Goal: Transaction & Acquisition: Purchase product/service

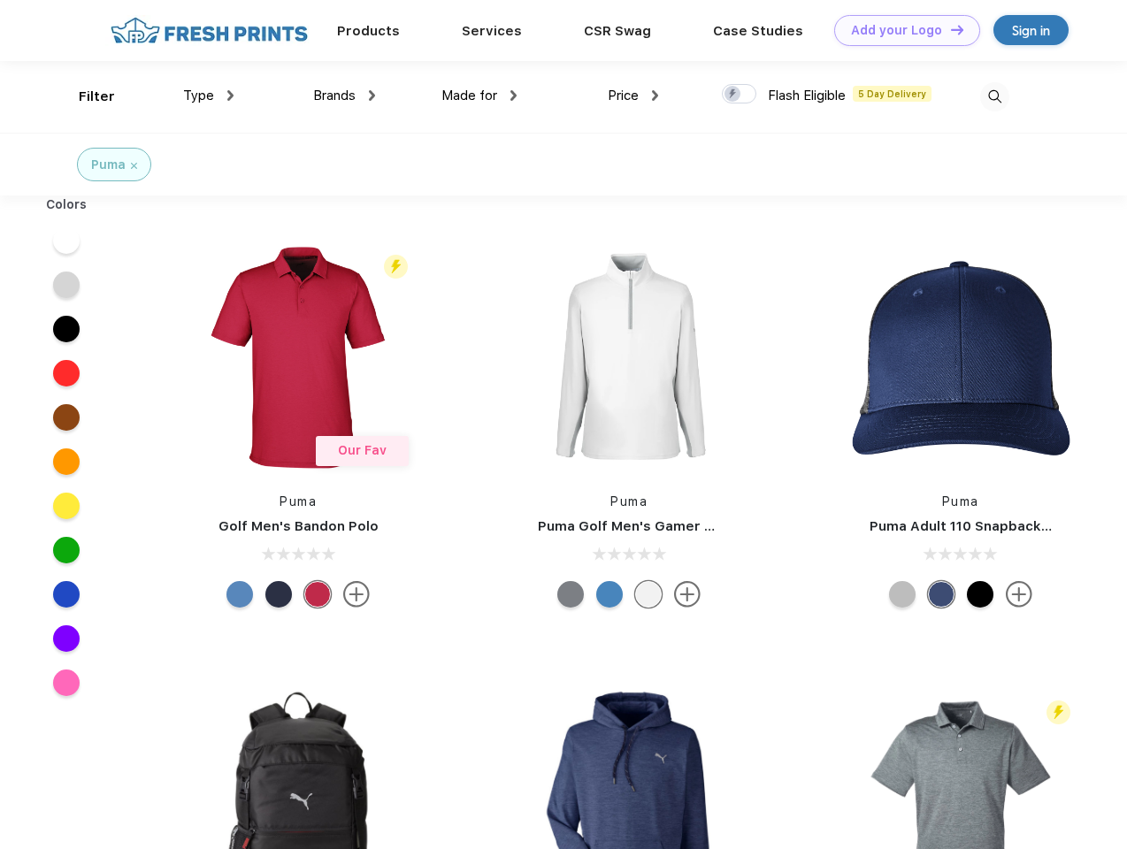
click at [900, 30] on link "Add your Logo Design Tool" at bounding box center [907, 30] width 146 height 31
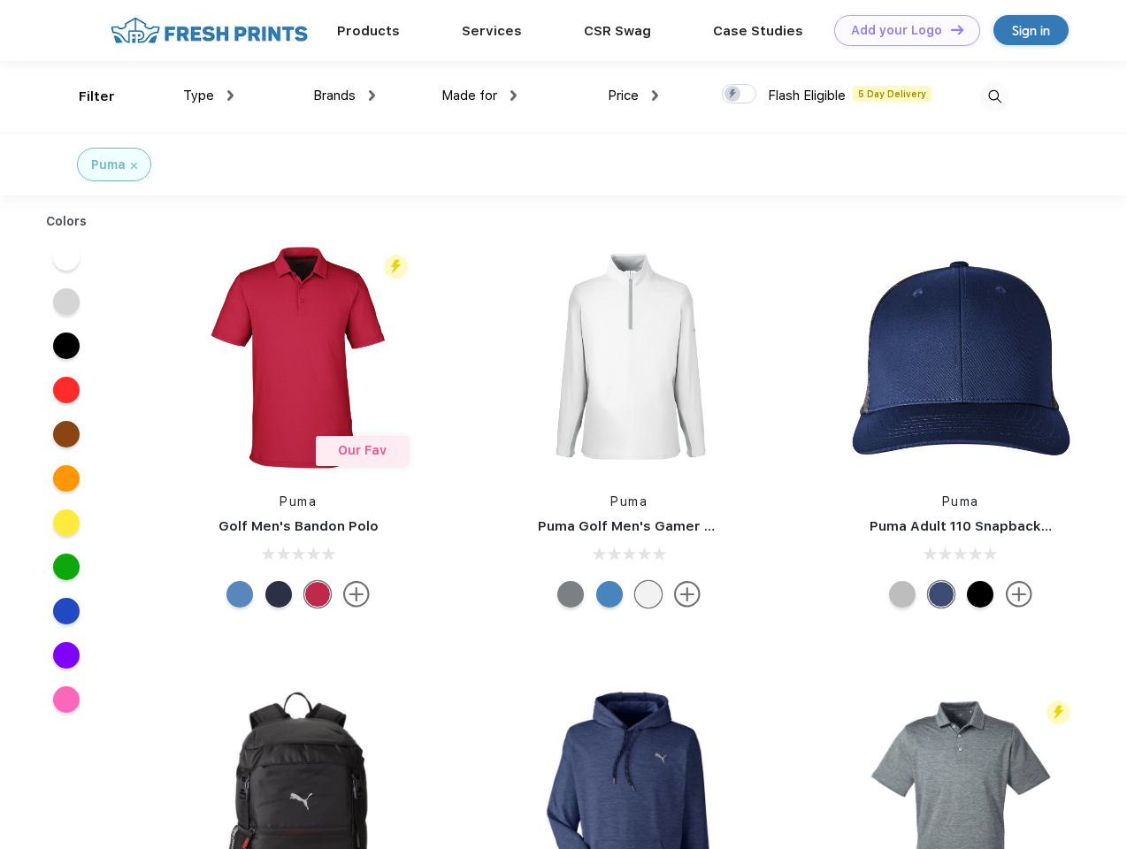
click at [0, 0] on div "Design Tool" at bounding box center [0, 0] width 0 height 0
click at [949, 29] on link "Add your Logo Design Tool" at bounding box center [907, 30] width 146 height 31
click at [85, 96] on div "Filter" at bounding box center [97, 97] width 36 height 20
click at [209, 96] on span "Type" at bounding box center [198, 96] width 31 height 16
click at [344, 96] on span "Brands" at bounding box center [334, 96] width 42 height 16
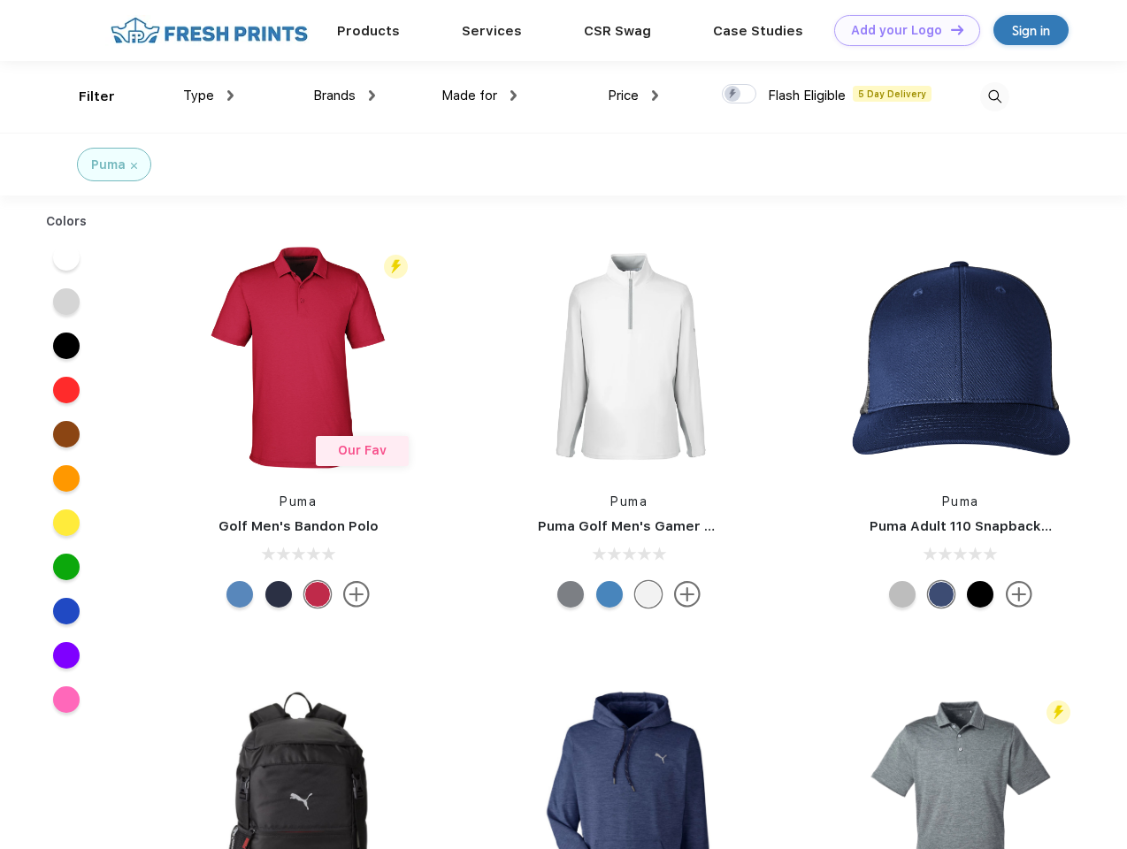
click at [479, 96] on span "Made for" at bounding box center [469, 96] width 56 height 16
click at [633, 96] on span "Price" at bounding box center [623, 96] width 31 height 16
click at [739, 95] on div at bounding box center [739, 93] width 34 height 19
click at [733, 95] on input "checkbox" at bounding box center [727, 88] width 11 height 11
click at [994, 96] on img at bounding box center [994, 96] width 29 height 29
